Goal: Download file/media

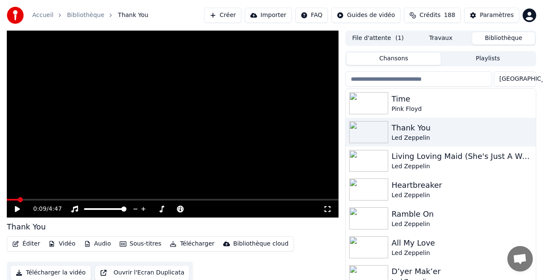
click at [178, 98] on video at bounding box center [173, 124] width 332 height 187
click at [178, 99] on video at bounding box center [173, 124] width 332 height 187
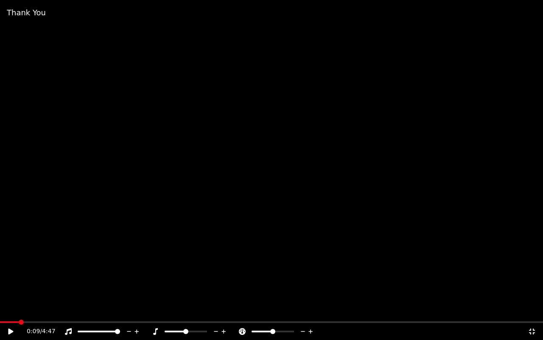
click at [11, 279] on icon at bounding box center [10, 331] width 5 height 6
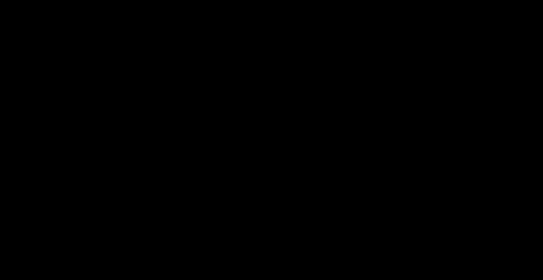
scroll to position [78, 0]
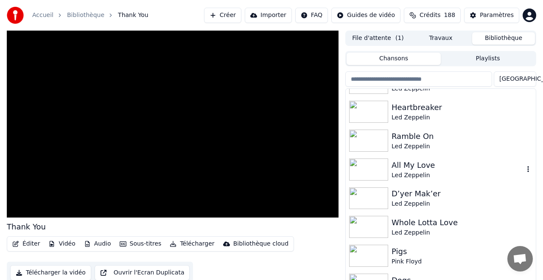
click at [406, 169] on div "All My Love" at bounding box center [458, 165] width 132 height 12
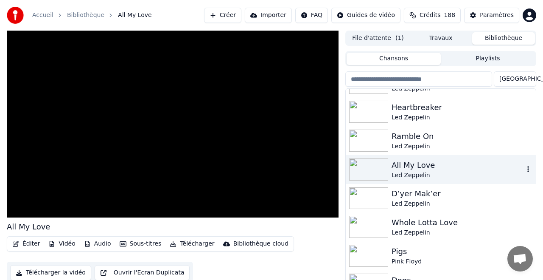
click at [406, 169] on div "All My Love" at bounding box center [458, 165] width 132 height 12
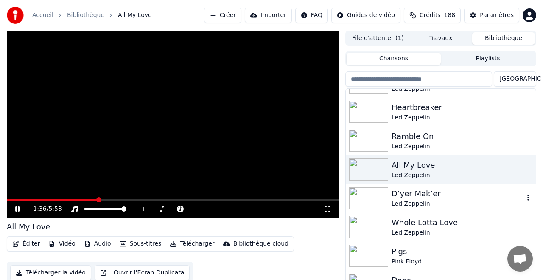
click at [404, 196] on div "D’yer Mak’er" at bounding box center [458, 194] width 132 height 12
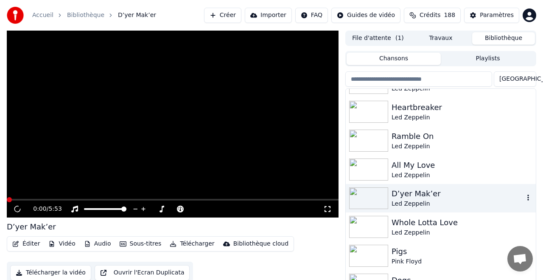
click at [404, 196] on div "D’yer Mak’er" at bounding box center [458, 194] width 132 height 12
click at [20, 201] on div "0:04 / 4:48" at bounding box center [173, 208] width 332 height 17
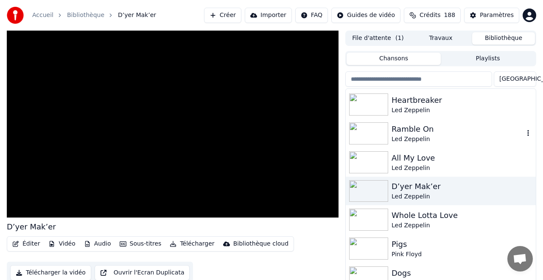
scroll to position [87, 0]
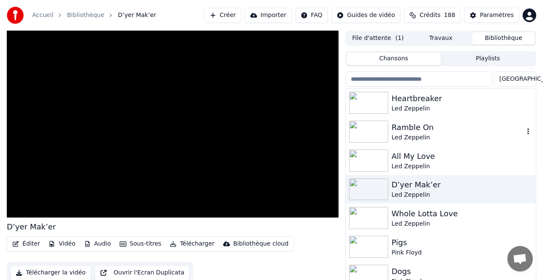
click at [405, 129] on div "Ramble On" at bounding box center [458, 127] width 132 height 12
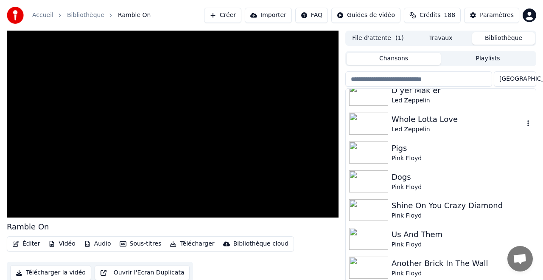
scroll to position [183, 0]
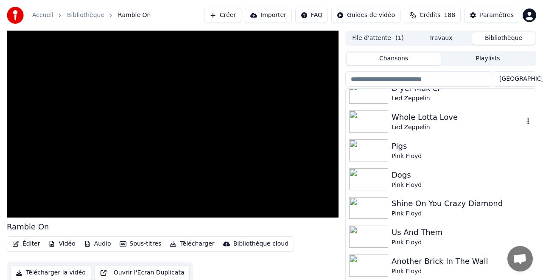
click at [406, 124] on div "Led Zeppelin" at bounding box center [458, 127] width 132 height 8
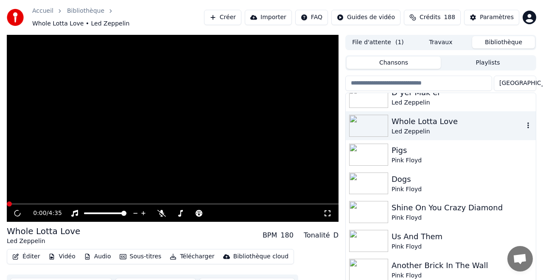
click at [406, 127] on div "Led Zeppelin" at bounding box center [458, 131] width 132 height 8
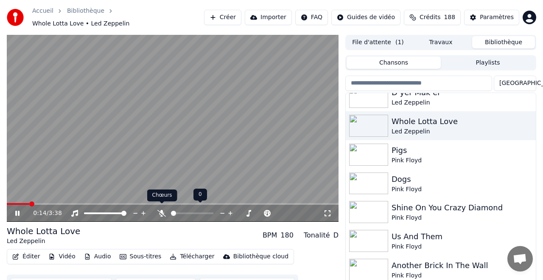
click at [163, 210] on icon at bounding box center [161, 213] width 8 height 7
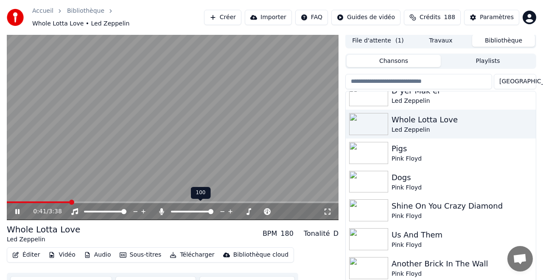
scroll to position [2, 0]
click at [162, 209] on icon at bounding box center [162, 211] width 5 height 7
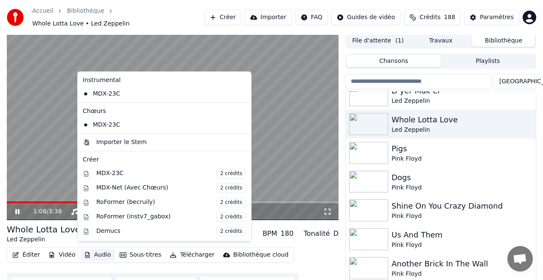
click at [97, 250] on button "Audio" at bounding box center [98, 255] width 34 height 12
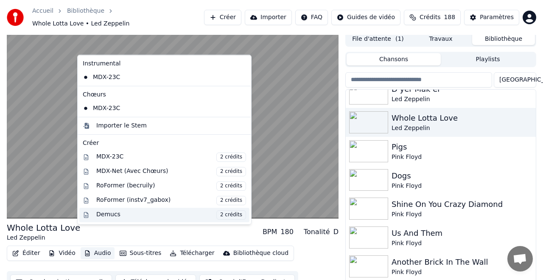
scroll to position [18, 0]
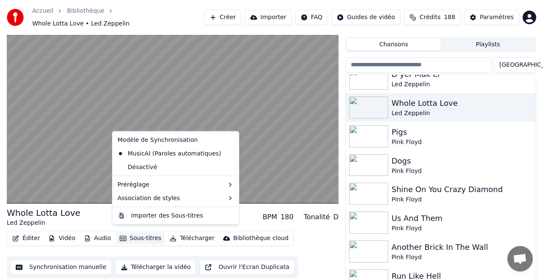
click at [137, 233] on button "Sous-titres" at bounding box center [140, 238] width 49 height 12
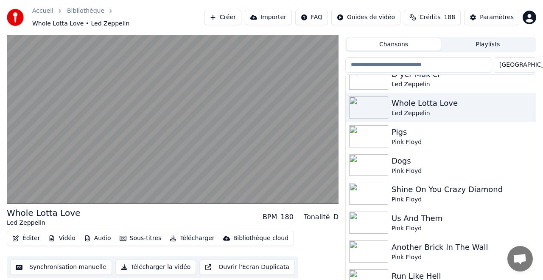
click at [137, 233] on button "Sous-titres" at bounding box center [140, 238] width 49 height 12
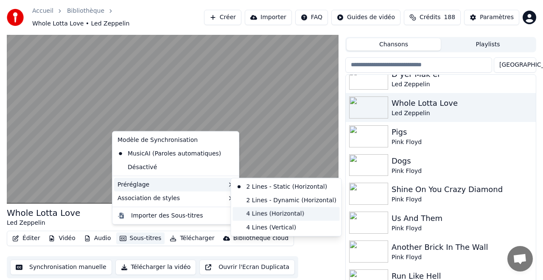
click at [261, 213] on div "4 Lines (Horizontal)" at bounding box center [286, 214] width 107 height 14
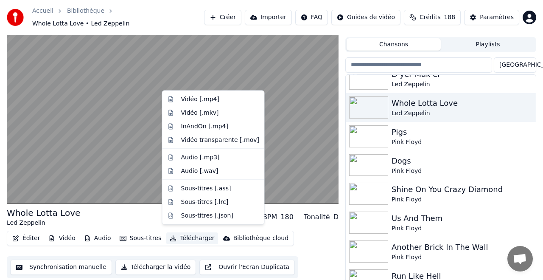
click at [189, 233] on button "Télécharger" at bounding box center [191, 238] width 51 height 12
click at [196, 99] on div "Vidéo [.mp4]" at bounding box center [200, 99] width 38 height 8
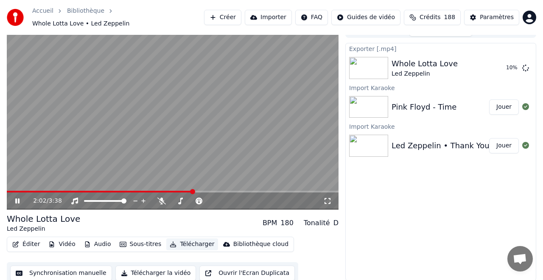
scroll to position [6, 0]
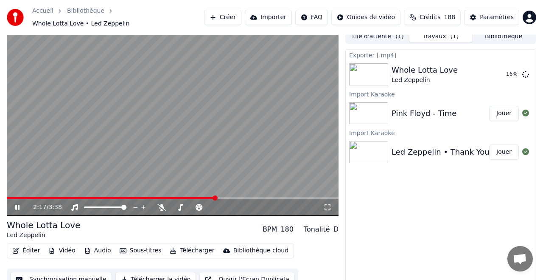
click at [20, 204] on icon at bounding box center [24, 207] width 20 height 7
click at [502, 71] on button "Afficher" at bounding box center [500, 74] width 37 height 15
